Goal: Find specific page/section: Find specific page/section

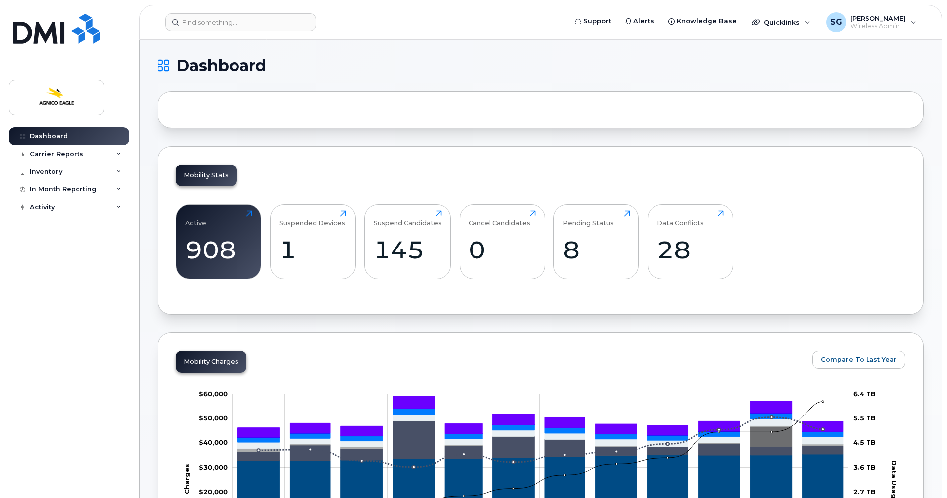
click at [203, 109] on div at bounding box center [540, 109] width 766 height 37
click at [199, 105] on div at bounding box center [540, 109] width 766 height 37
click at [180, 106] on div at bounding box center [540, 109] width 766 height 37
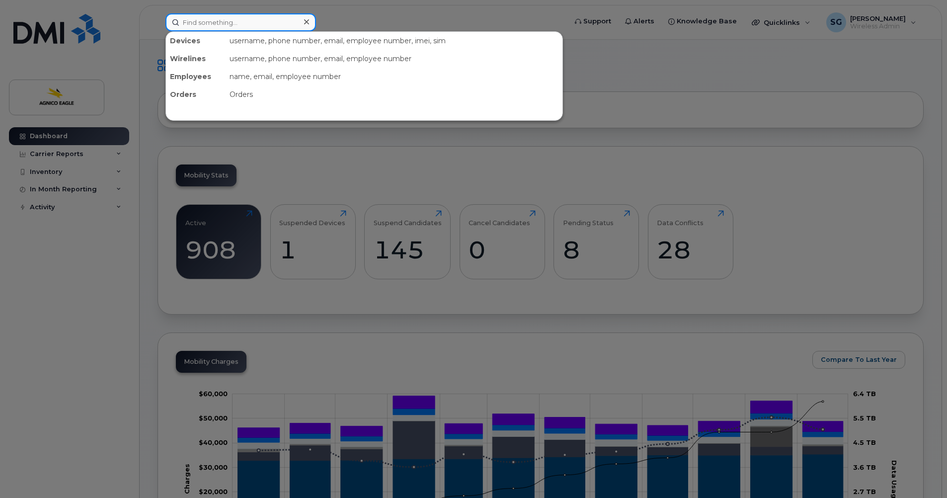
click at [200, 21] on input at bounding box center [240, 22] width 151 height 18
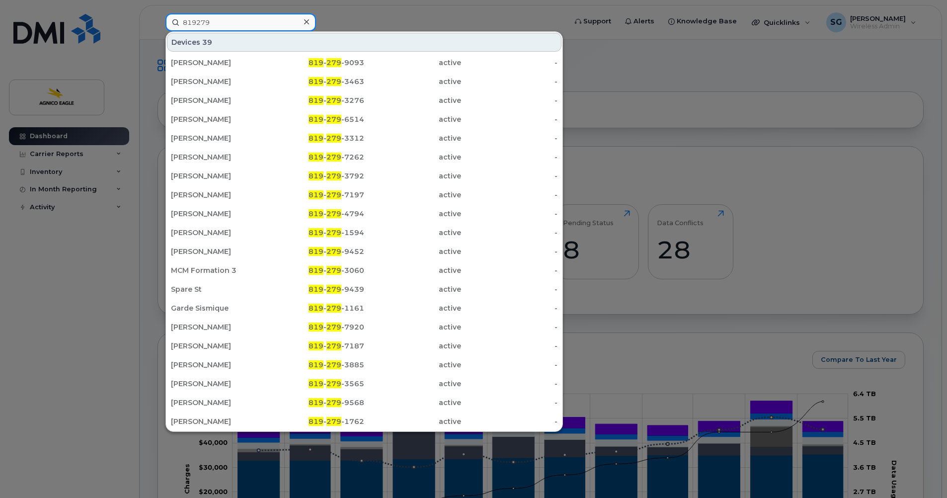
click at [233, 21] on input "819279" at bounding box center [240, 22] width 151 height 18
type input "819279"
click at [306, 21] on icon at bounding box center [306, 22] width 5 height 8
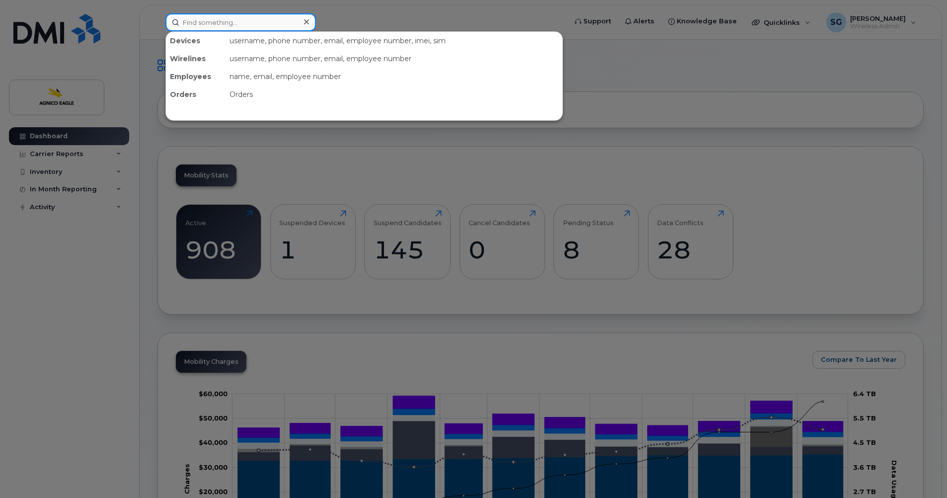
click at [238, 25] on input at bounding box center [240, 22] width 151 height 18
paste input "514-817-4712"
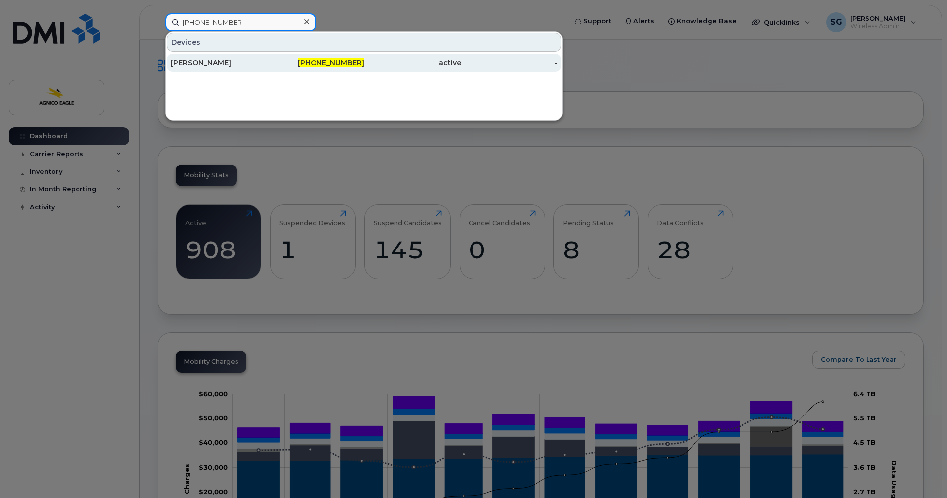
type input "514-817-4712"
click at [339, 64] on span "514-817-4712" at bounding box center [331, 62] width 67 height 9
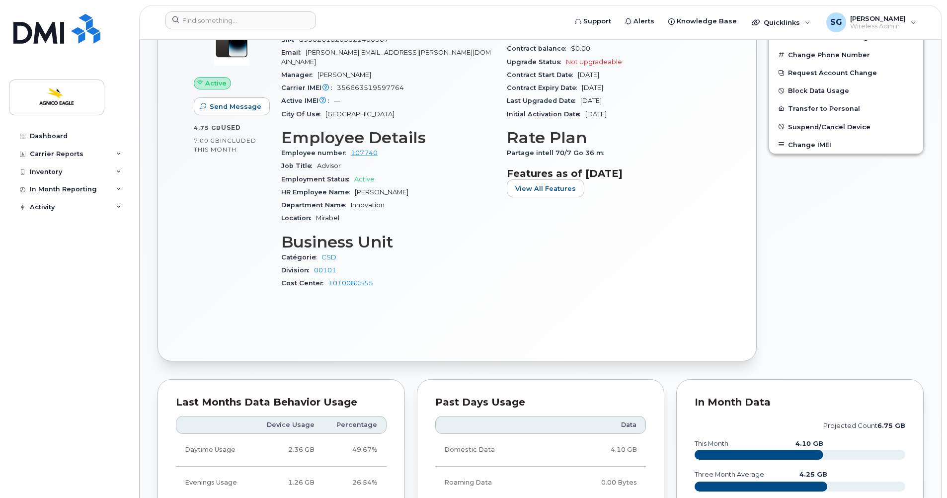
scroll to position [199, 0]
